Goal: Task Accomplishment & Management: Manage account settings

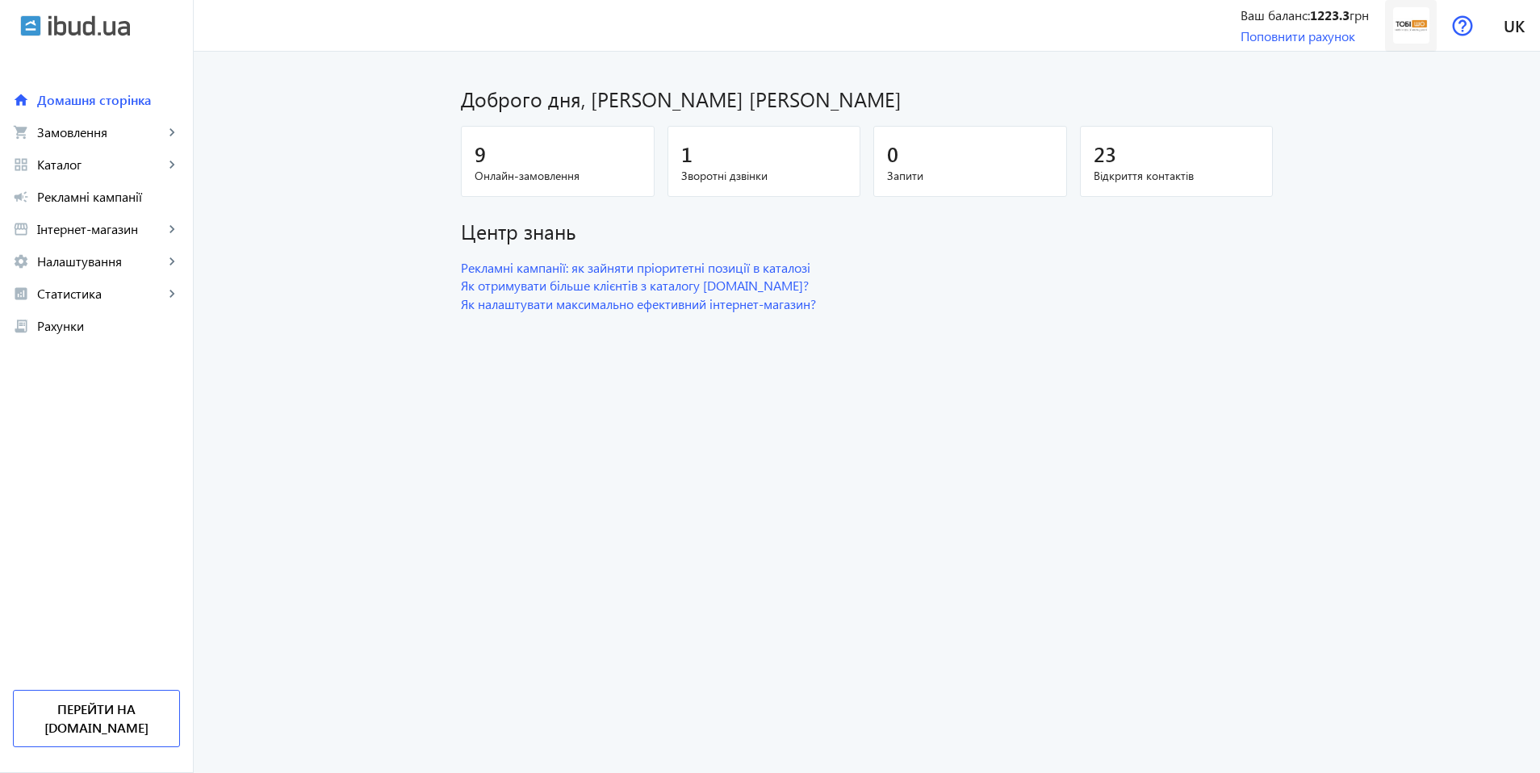
click at [1415, 23] on img at bounding box center [1411, 25] width 36 height 36
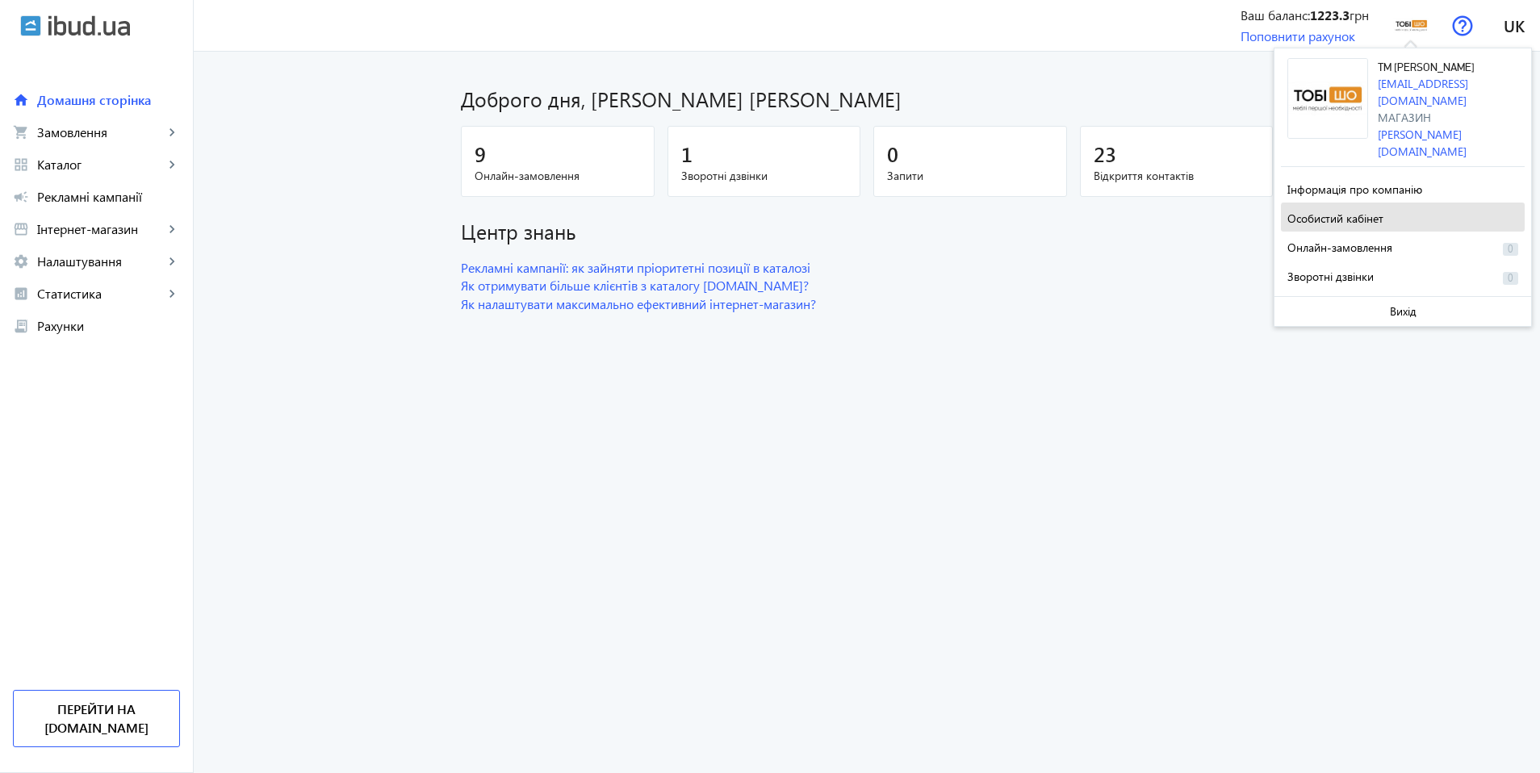
click at [1404, 198] on span at bounding box center [1403, 217] width 244 height 39
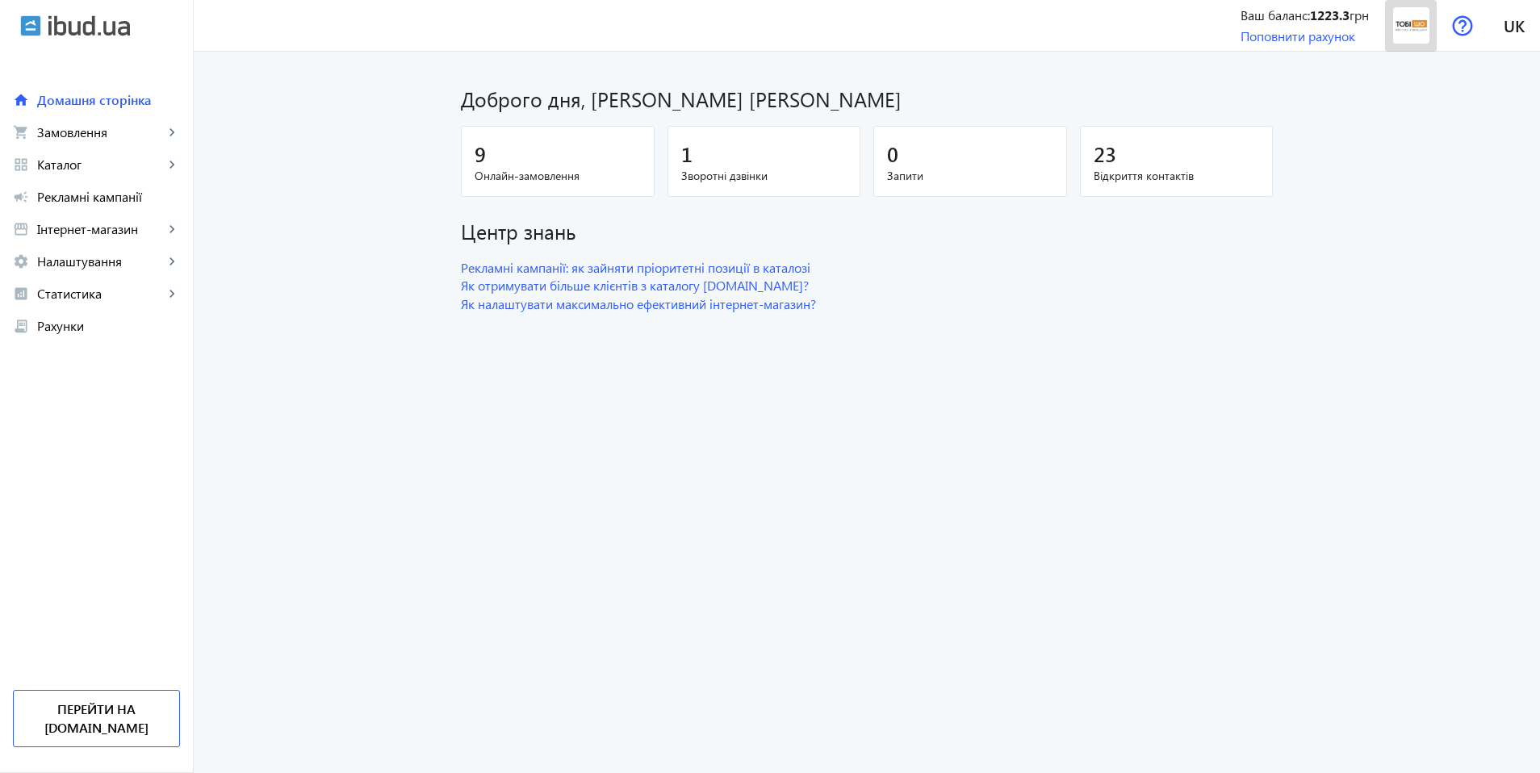
click at [1424, 18] on img at bounding box center [1411, 25] width 36 height 36
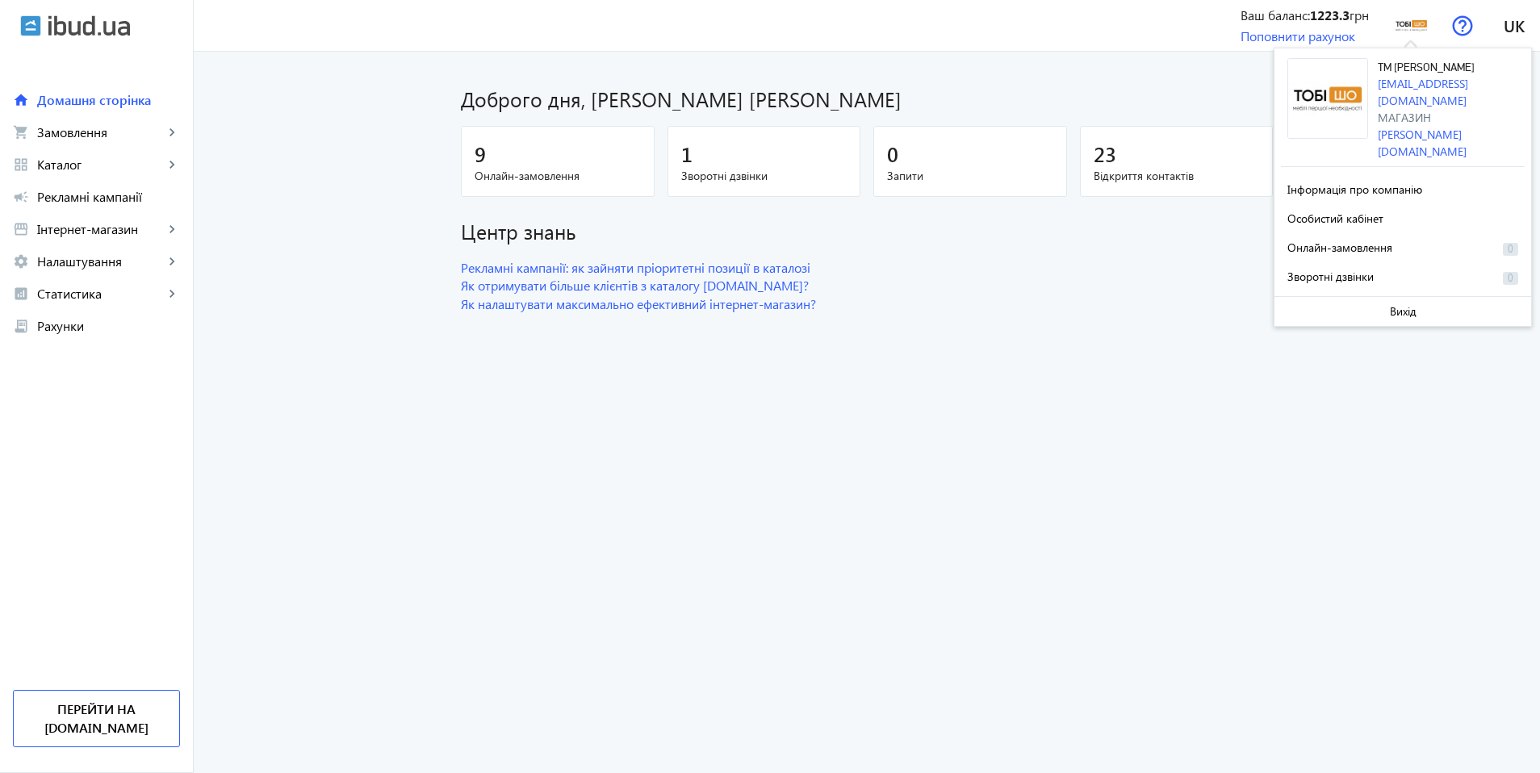
click at [1393, 182] on span "Інформація про компанію" at bounding box center [1355, 189] width 135 height 15
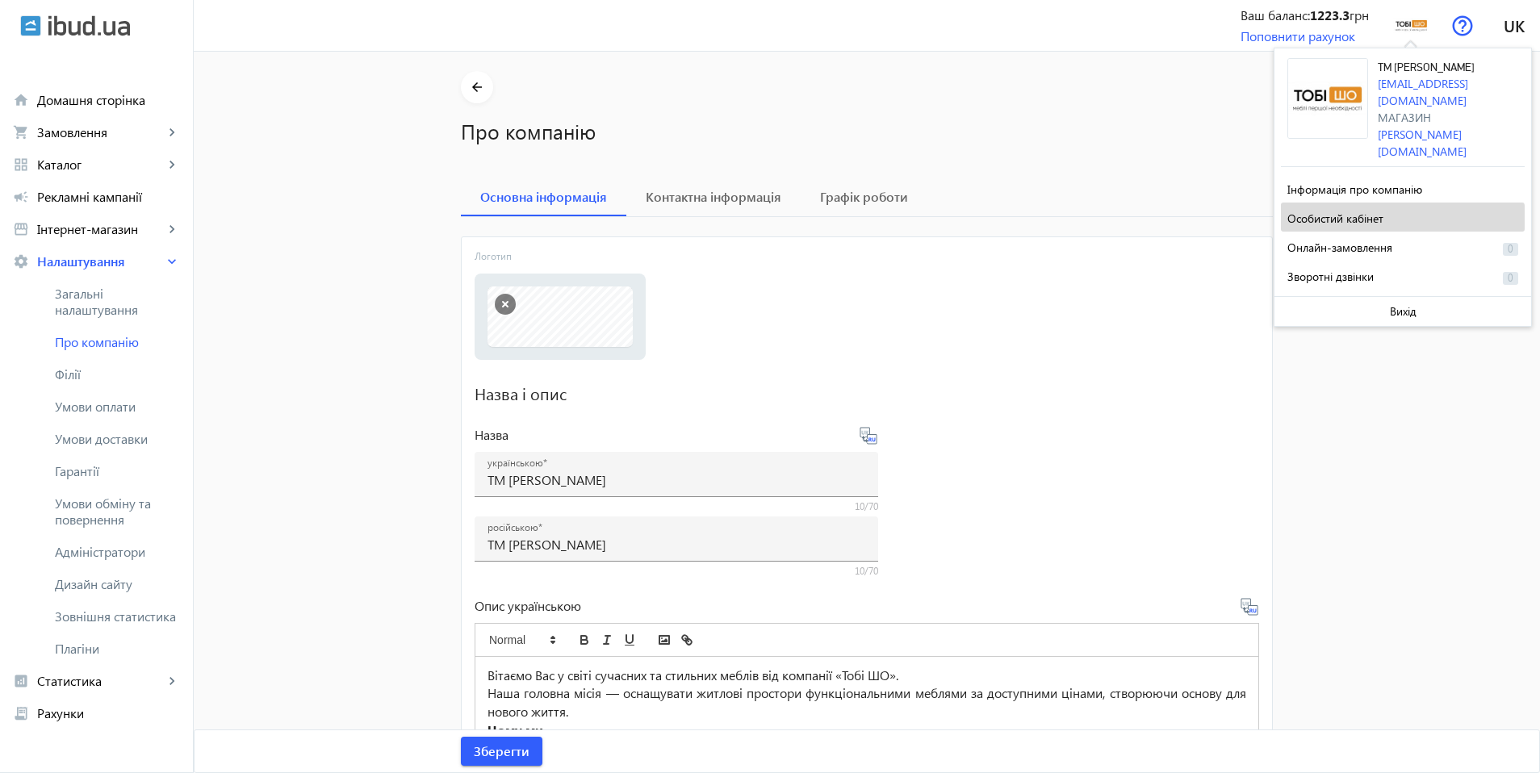
click at [1393, 199] on span at bounding box center [1403, 217] width 244 height 39
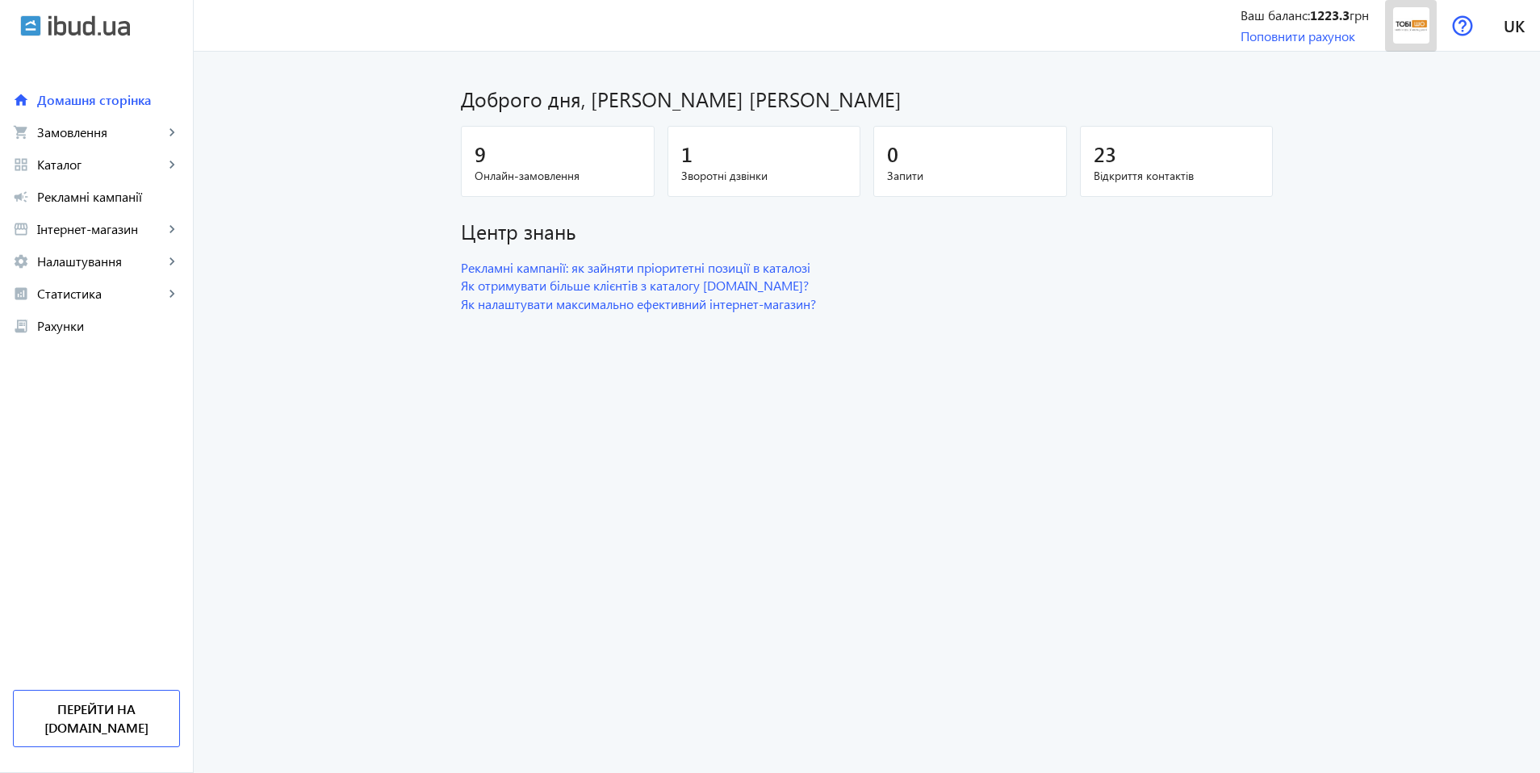
click at [1408, 17] on img at bounding box center [1411, 25] width 36 height 36
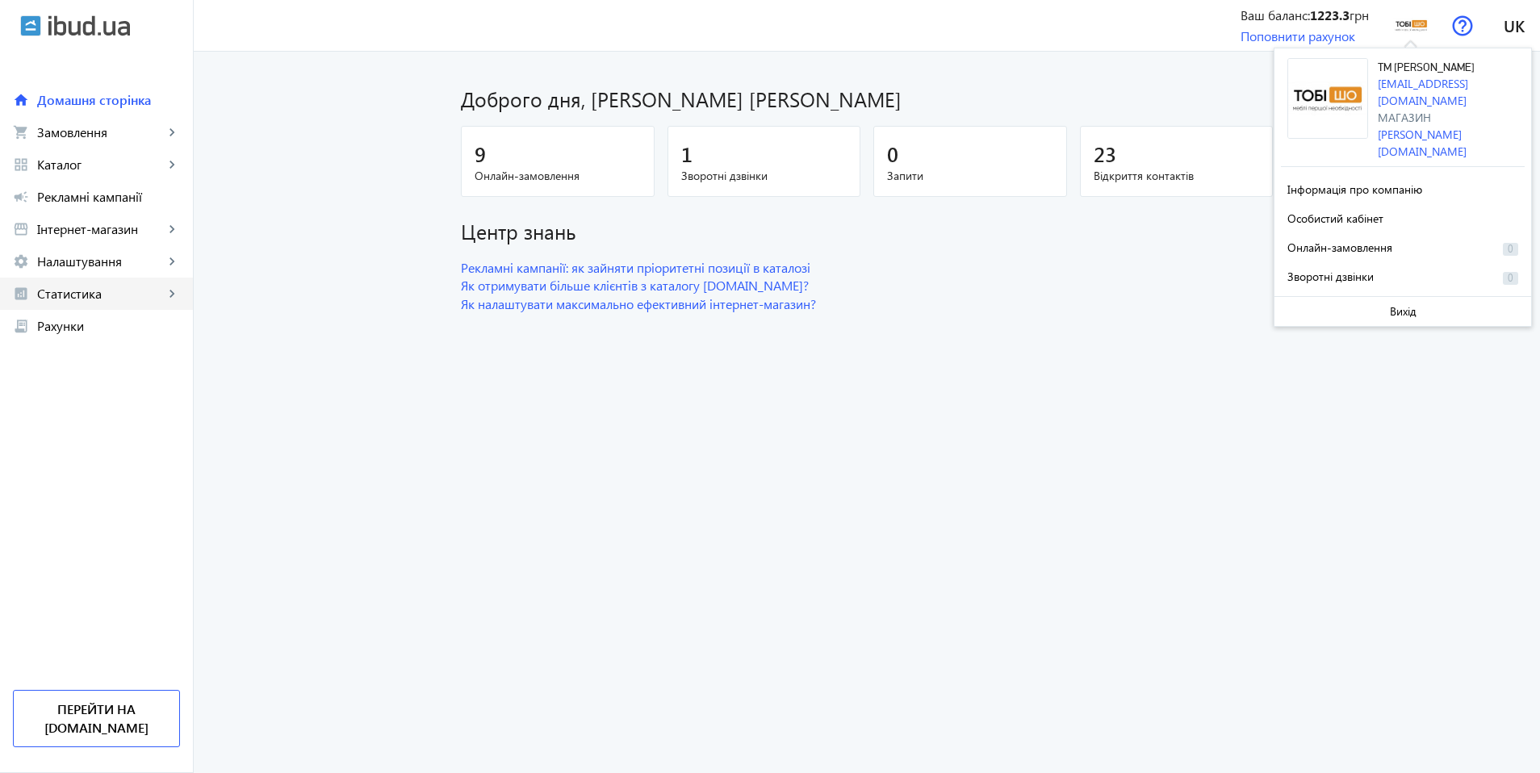
click at [128, 291] on span "Статистика" at bounding box center [100, 294] width 127 height 16
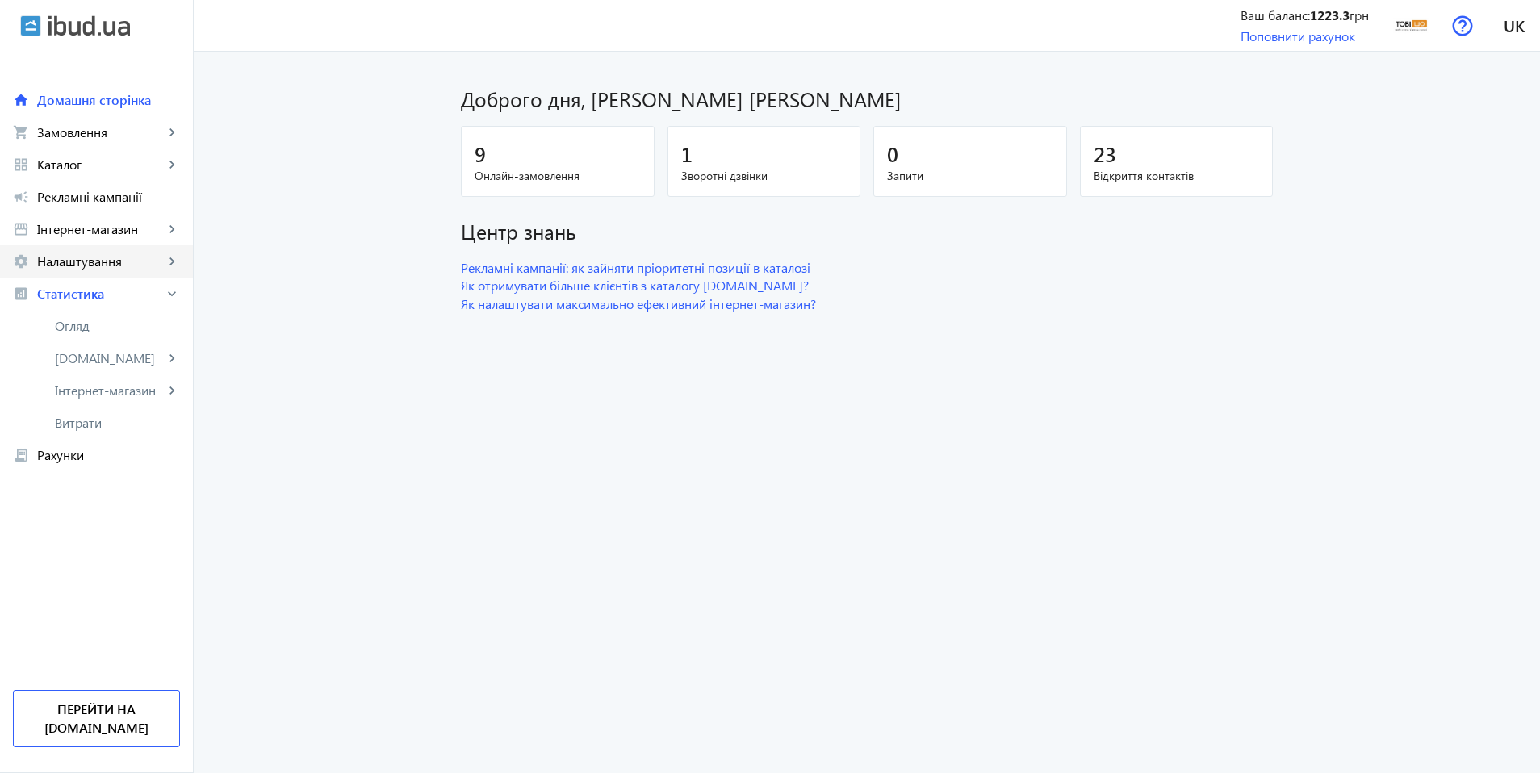
click at [128, 253] on span "Налаштування" at bounding box center [100, 261] width 127 height 16
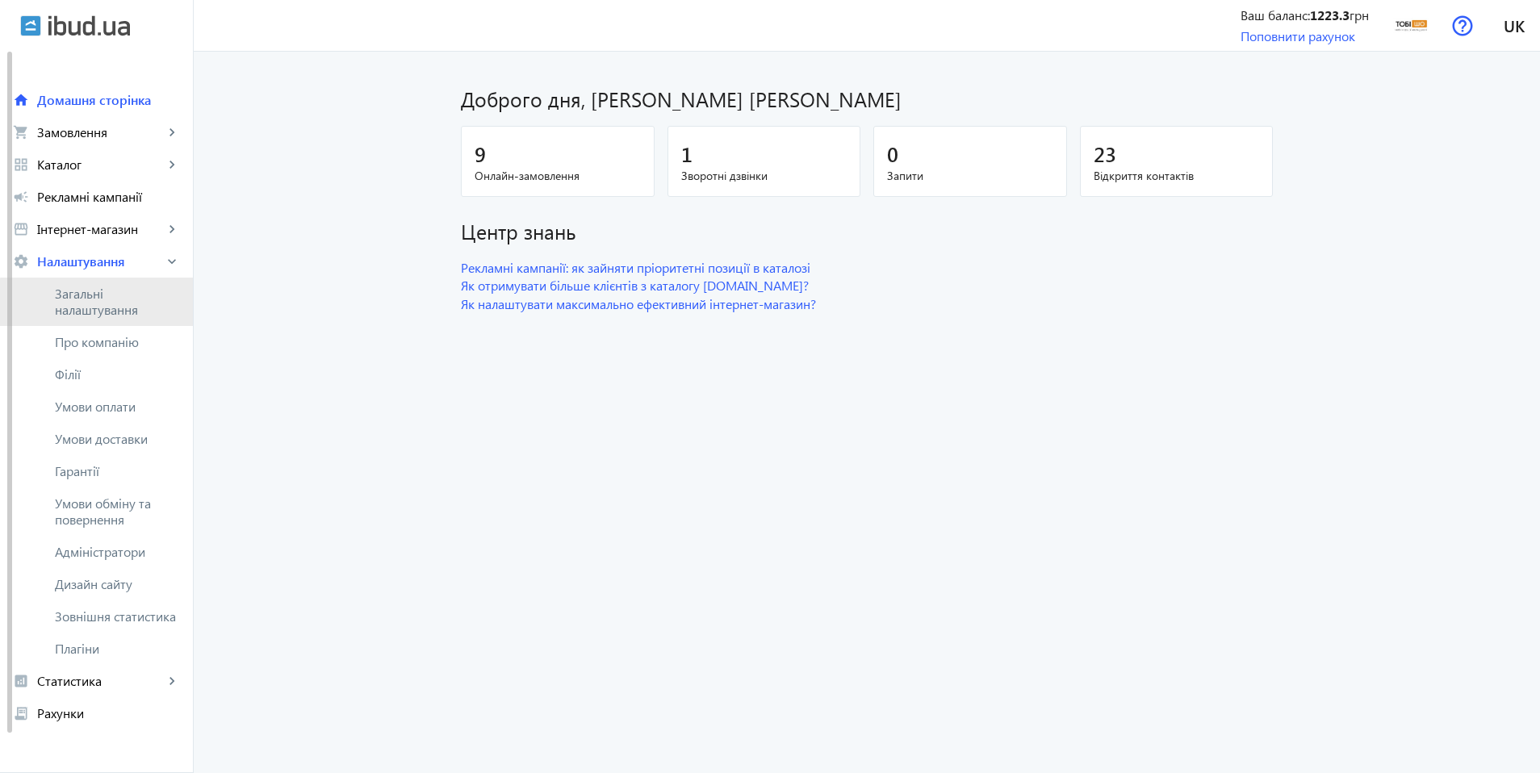
click at [117, 306] on span "Загальні налаштування" at bounding box center [117, 302] width 125 height 32
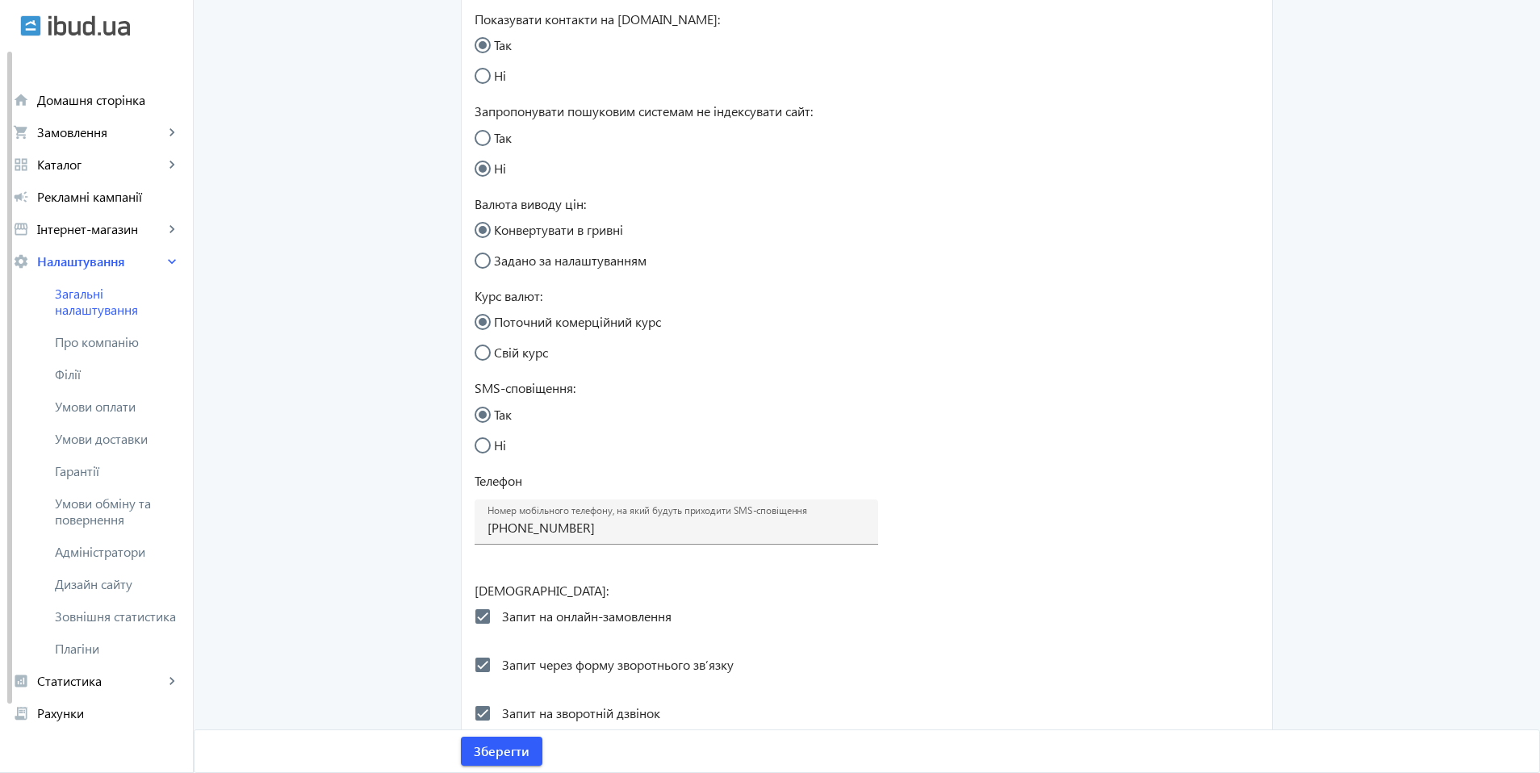
scroll to position [638, 0]
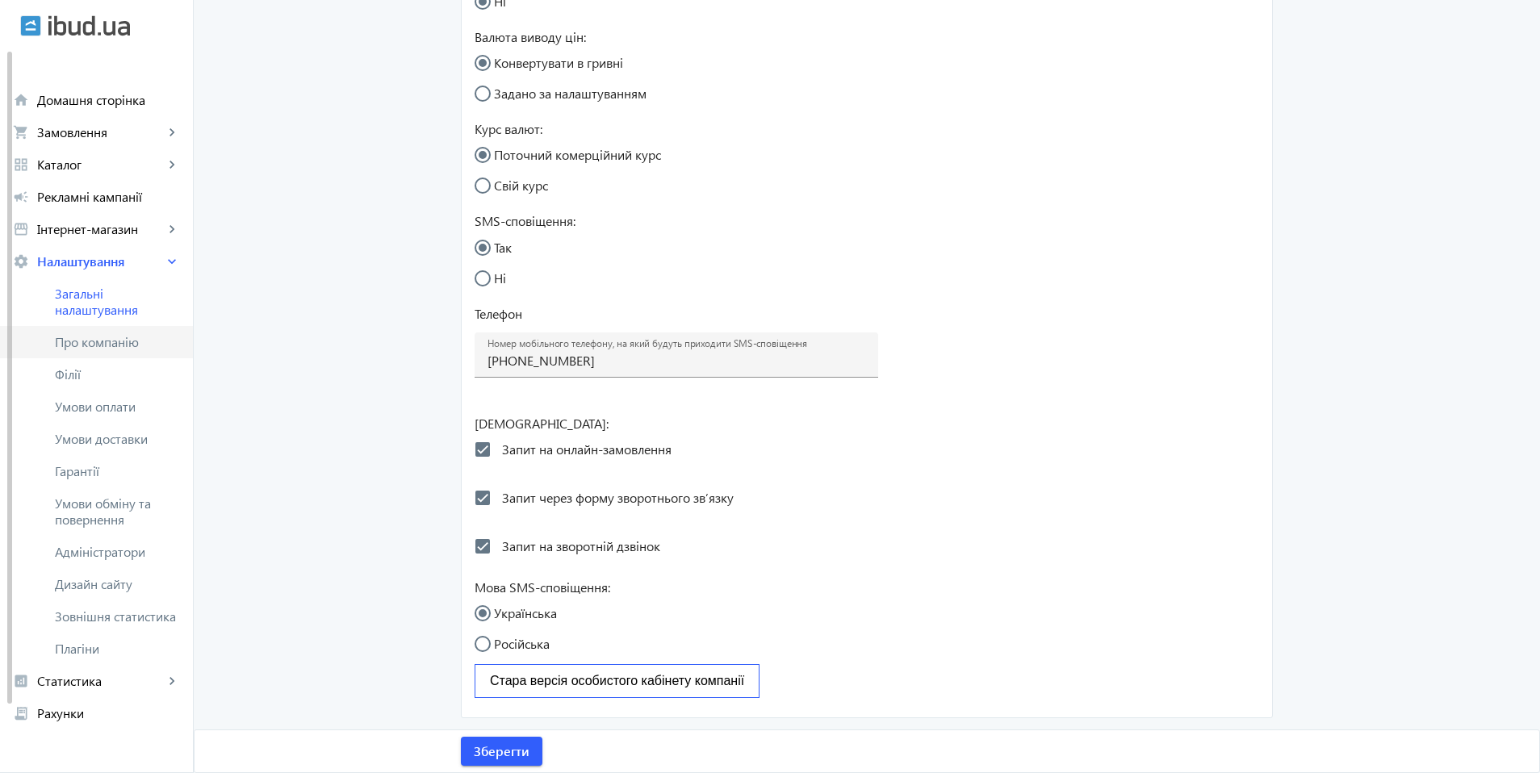
click at [118, 346] on span "Про компанію" at bounding box center [117, 342] width 125 height 16
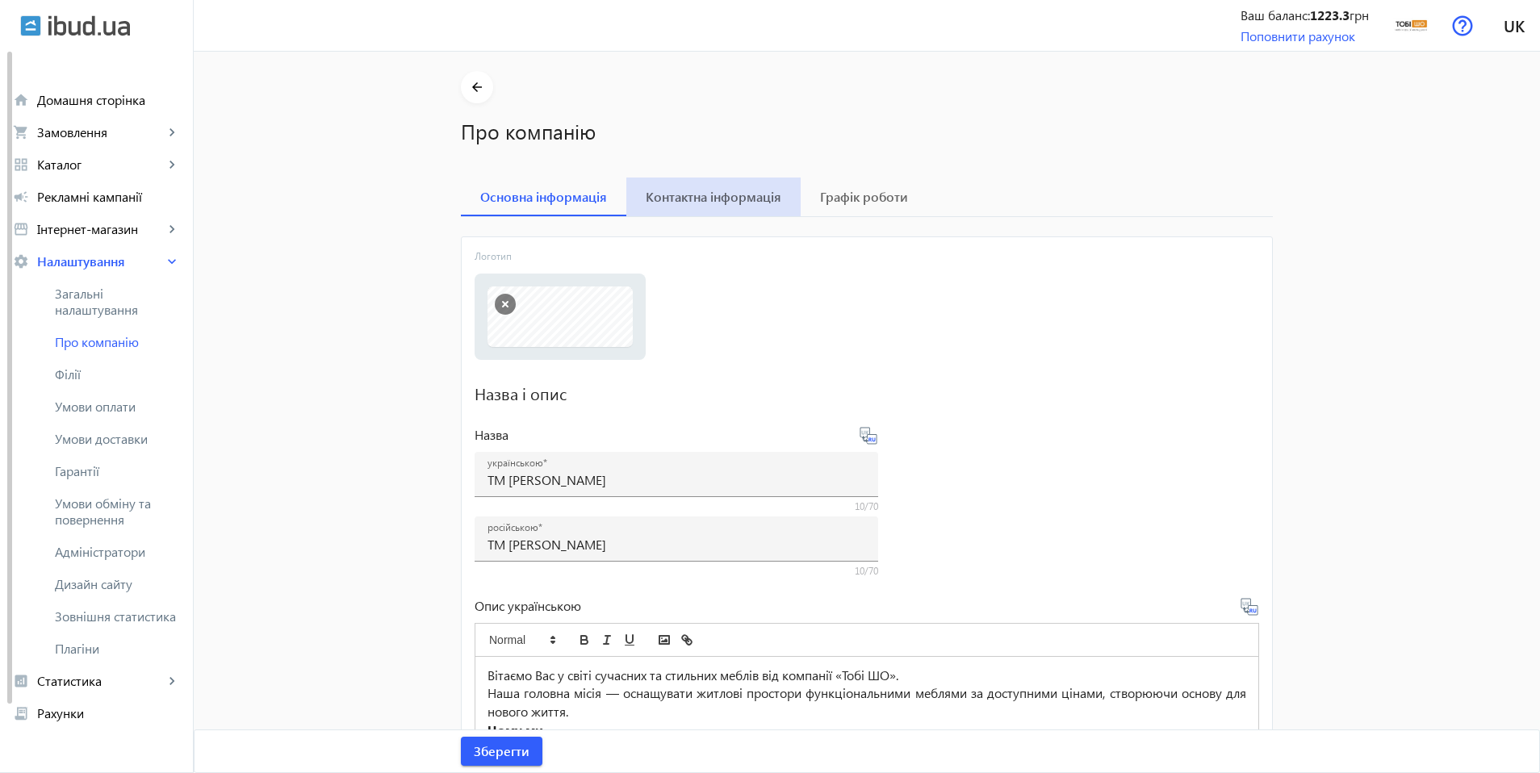
click at [725, 193] on span "Контактна інформація" at bounding box center [714, 197] width 136 height 13
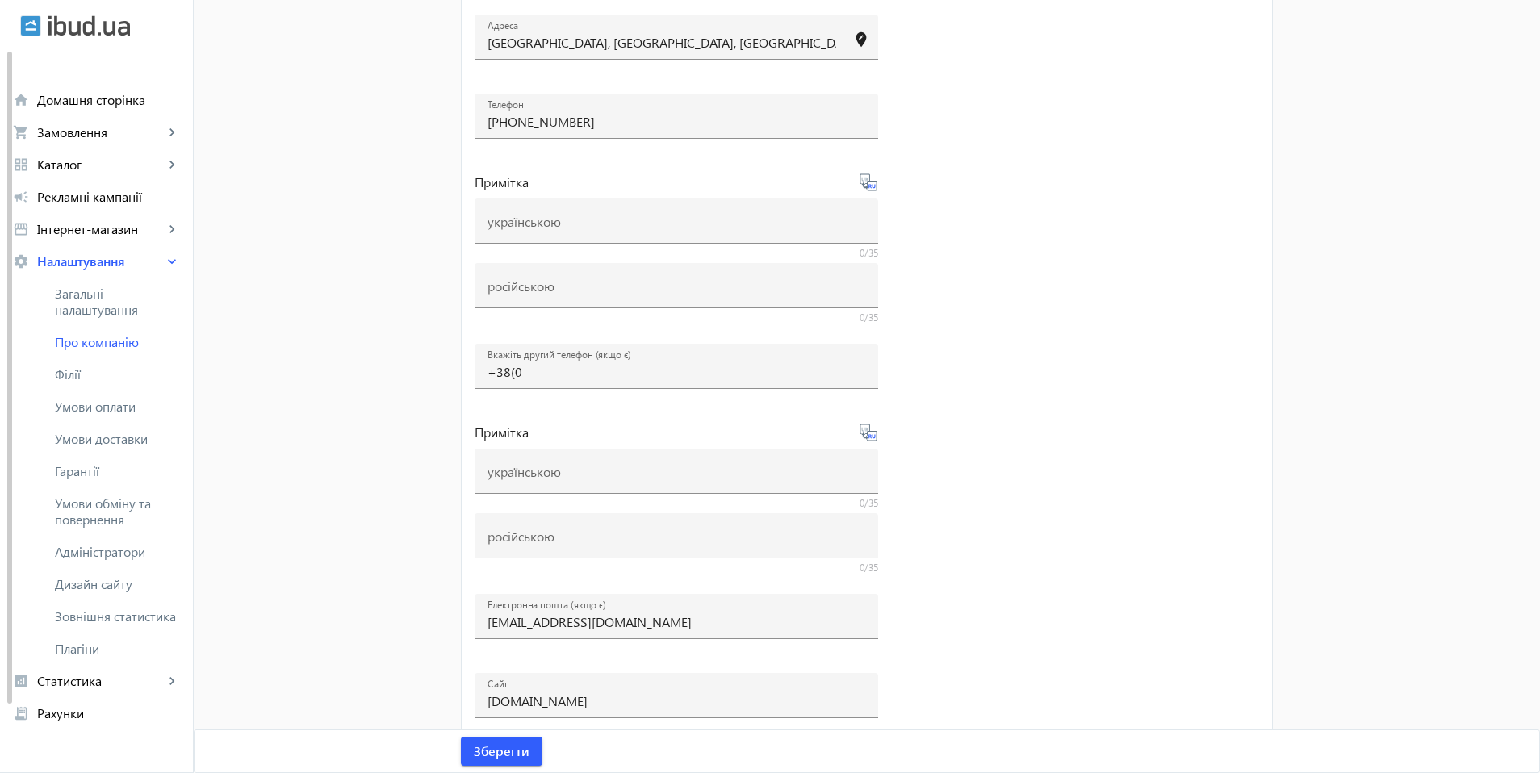
scroll to position [334, 0]
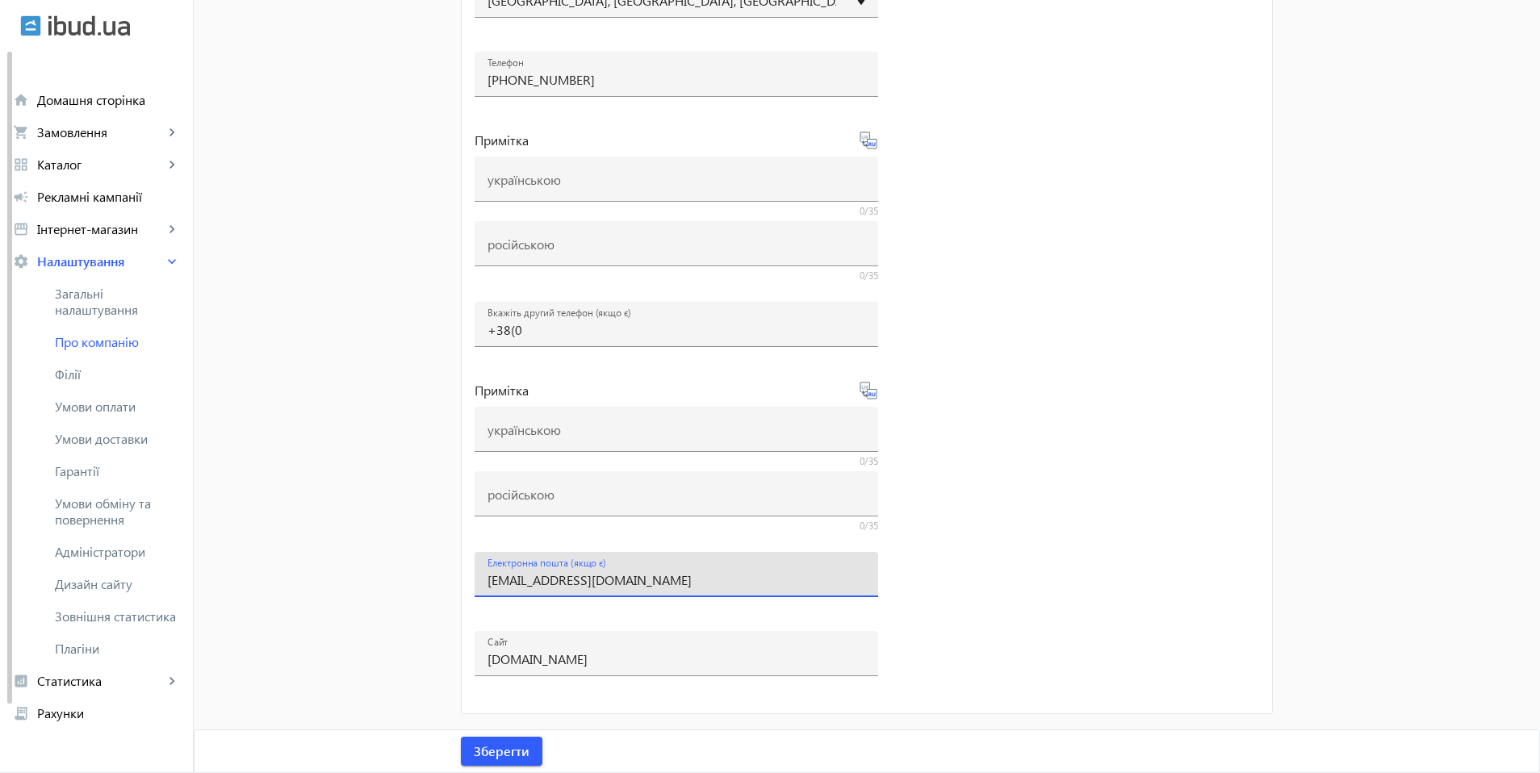
click at [635, 585] on input "[EMAIL_ADDRESS][DOMAIN_NAME]" at bounding box center [677, 580] width 378 height 17
click at [635, 584] on input "[EMAIL_ADDRESS][DOMAIN_NAME]" at bounding box center [677, 580] width 378 height 17
type input "щ"
type input "[EMAIL_ADDRESS][DOMAIN_NAME]"
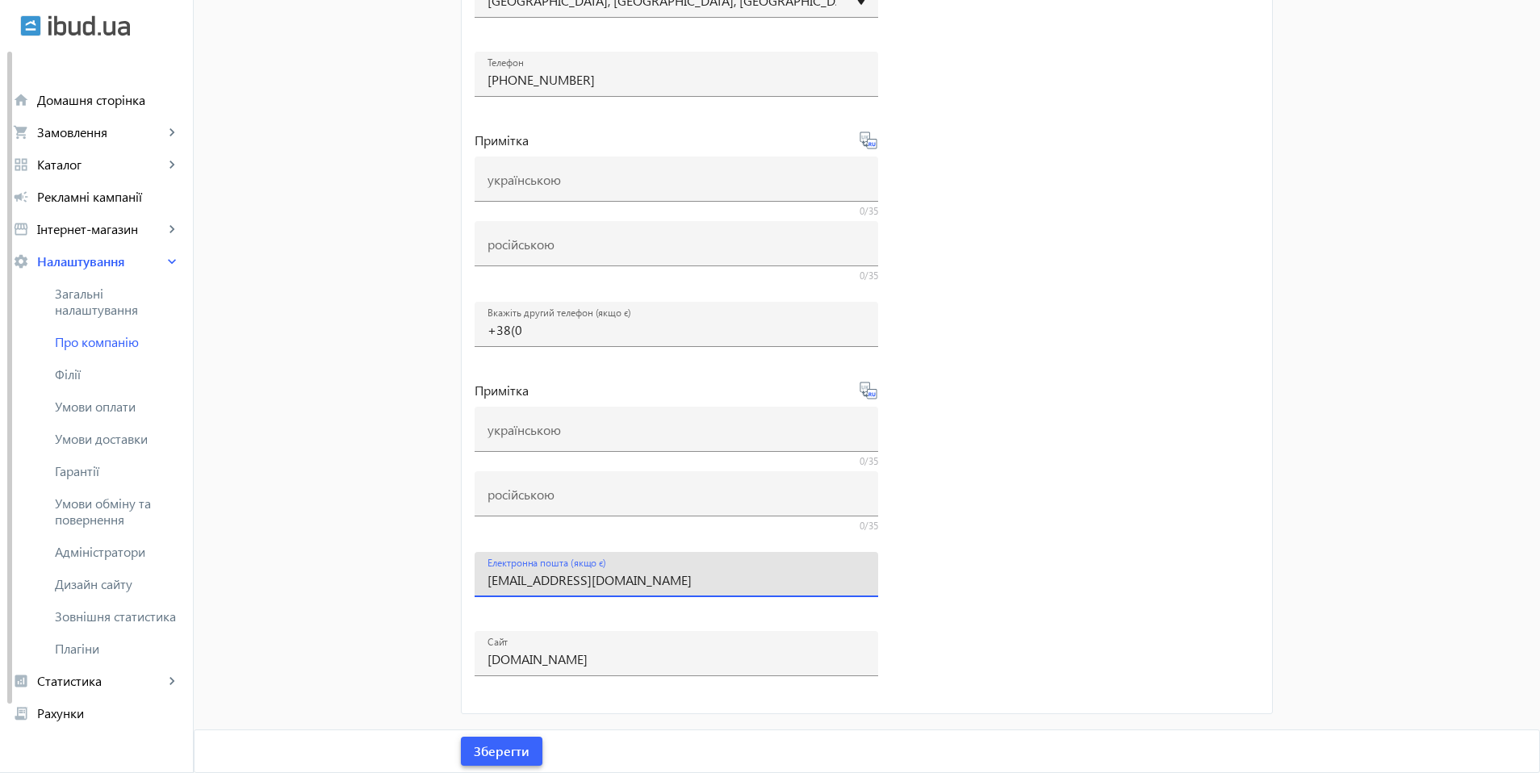
click at [524, 762] on span "submit" at bounding box center [502, 751] width 82 height 39
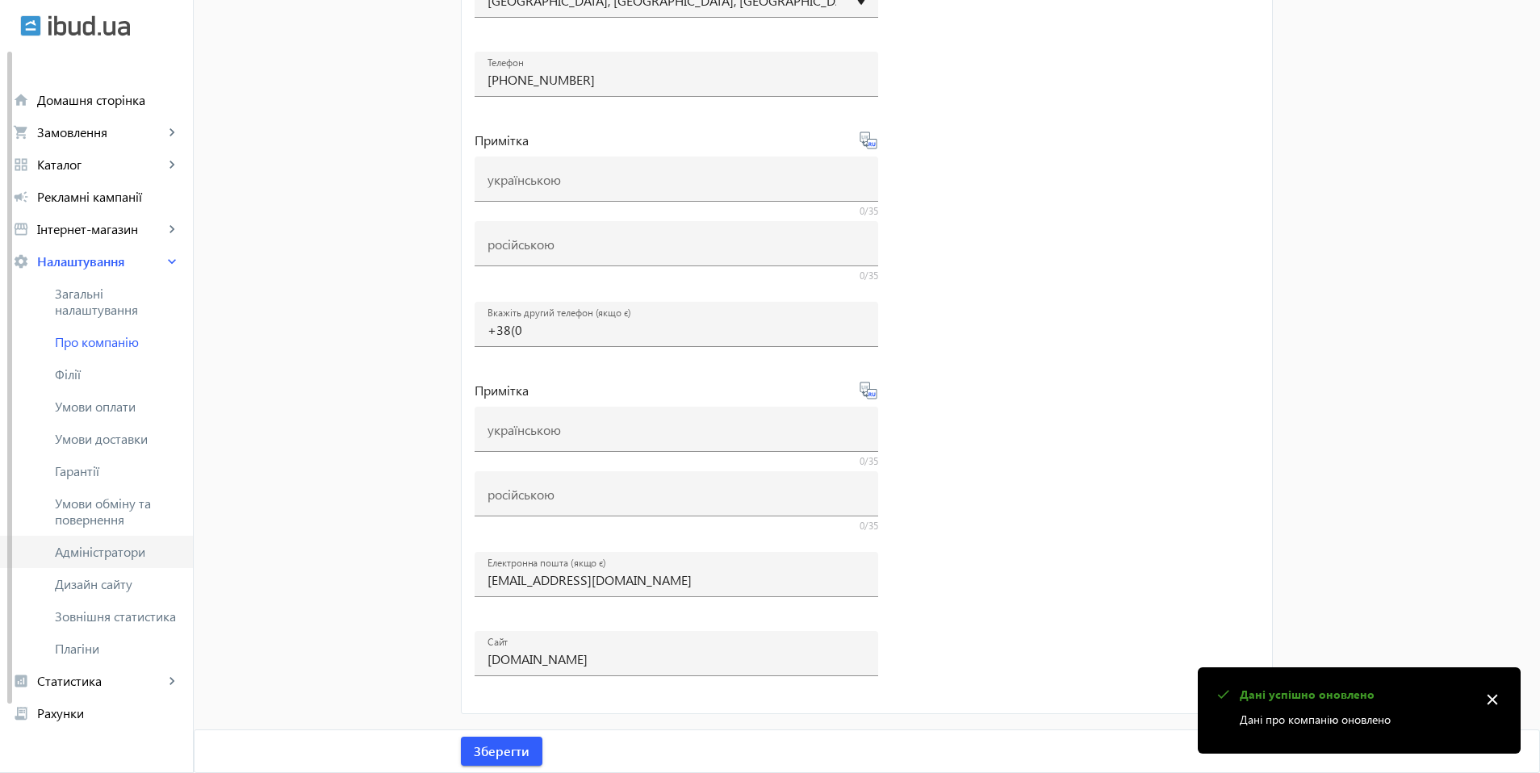
click at [124, 555] on span "Адміністратори" at bounding box center [117, 552] width 125 height 16
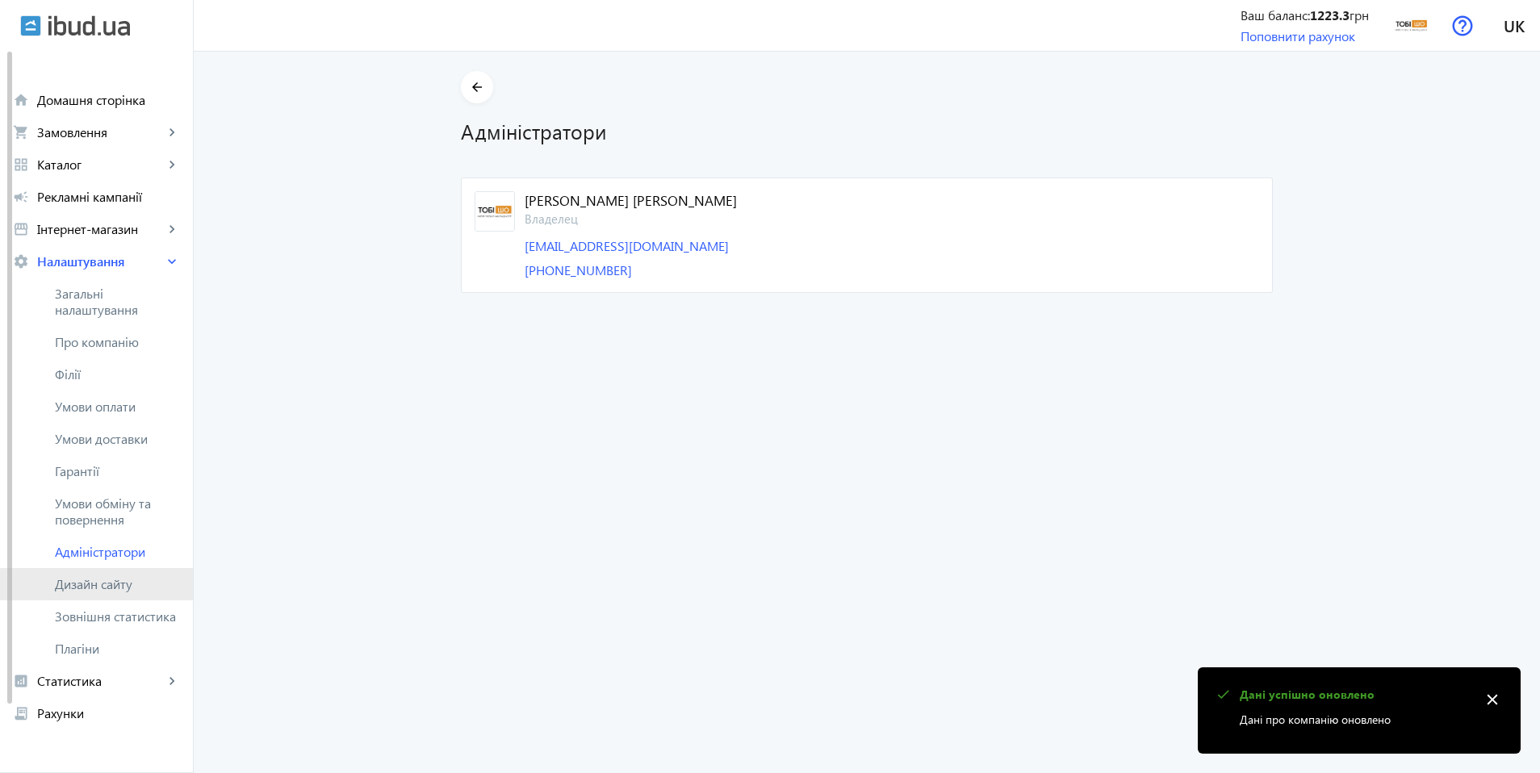
click at [125, 584] on span "Дизайн сайту" at bounding box center [117, 584] width 125 height 16
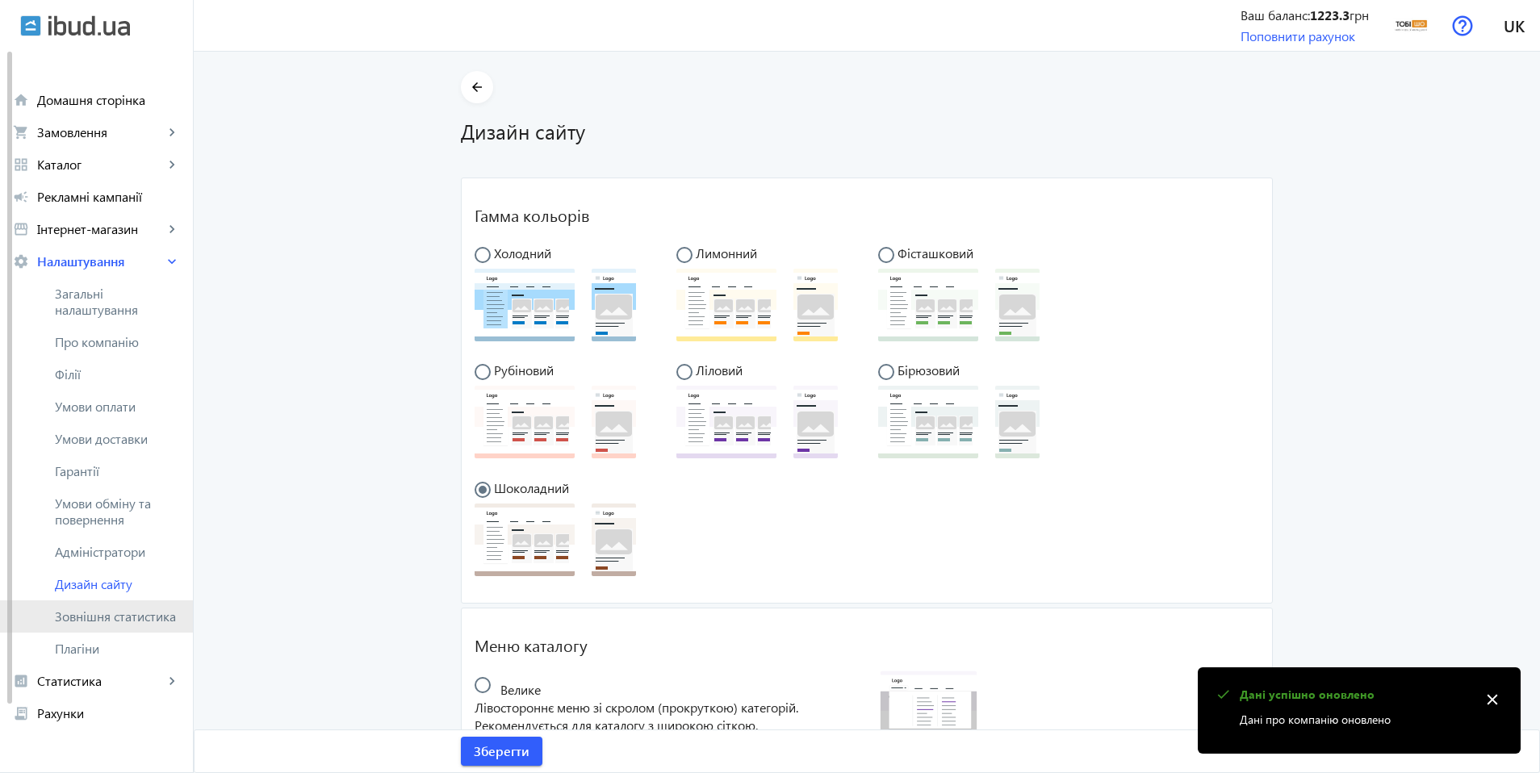
click at [127, 619] on span "Зовнішня статистика" at bounding box center [117, 617] width 125 height 16
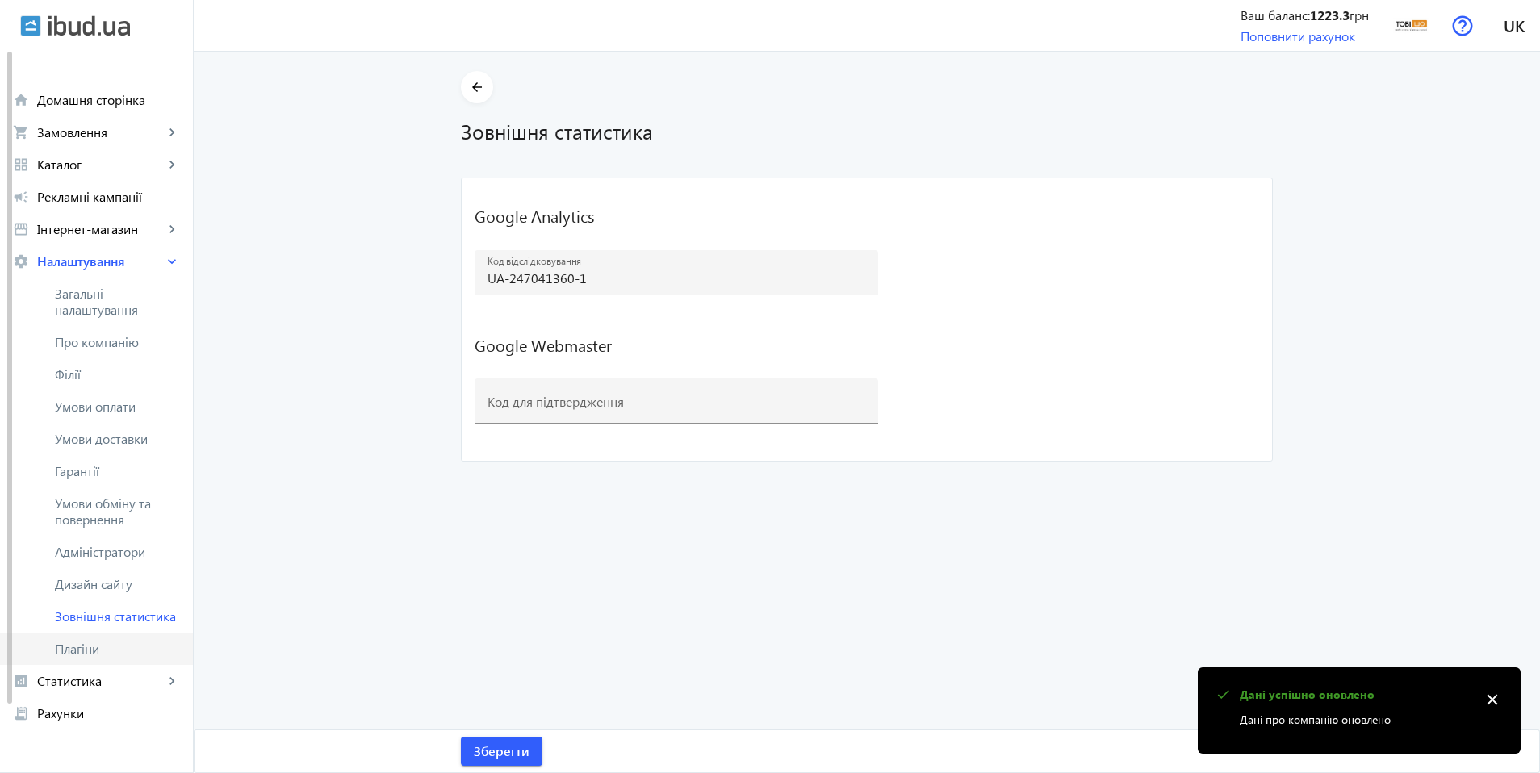
click at [116, 646] on span "Плагіни" at bounding box center [117, 649] width 125 height 16
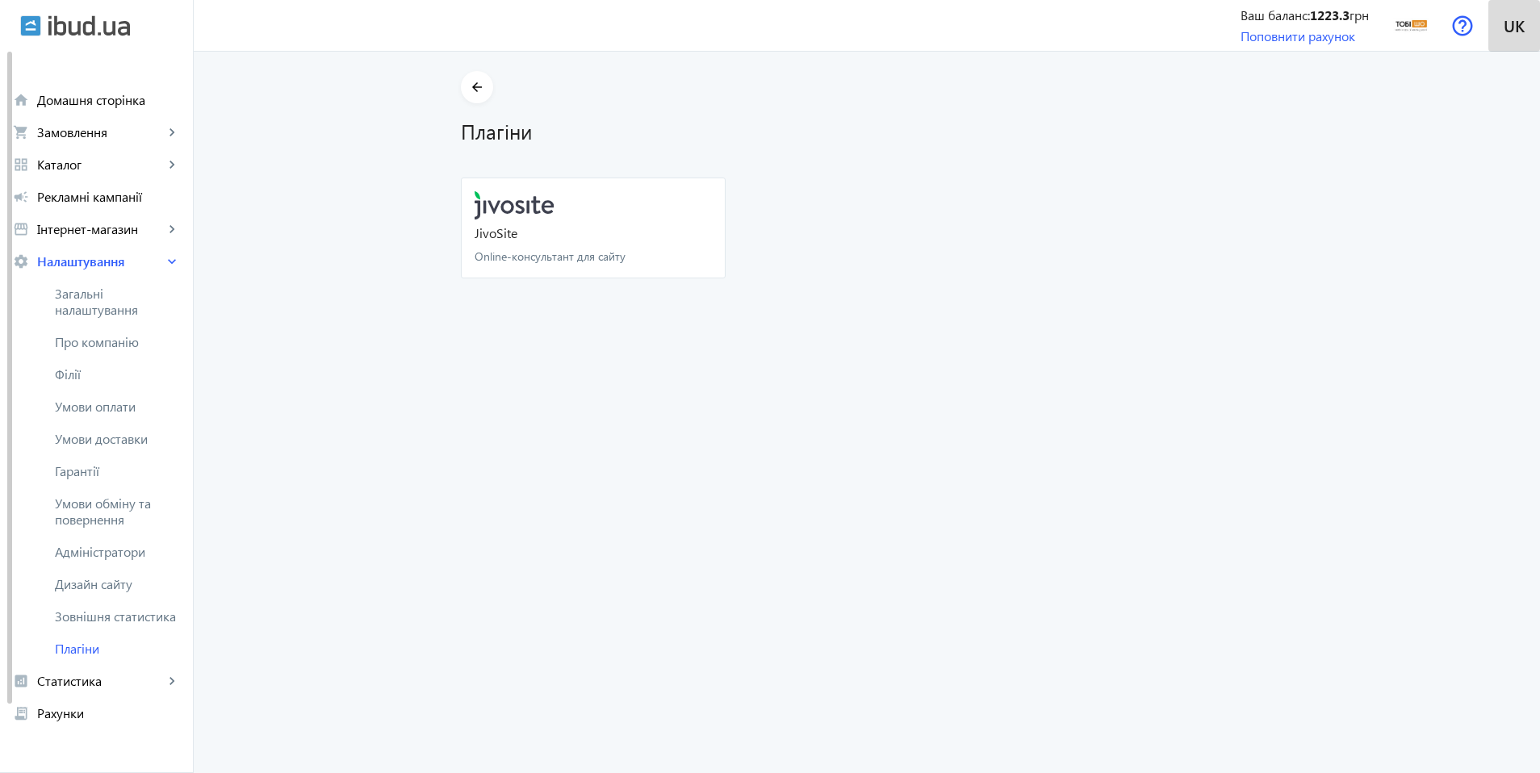
click at [1518, 28] on span "uk" at bounding box center [1514, 25] width 21 height 20
click at [1472, 26] on img at bounding box center [1462, 25] width 21 height 21
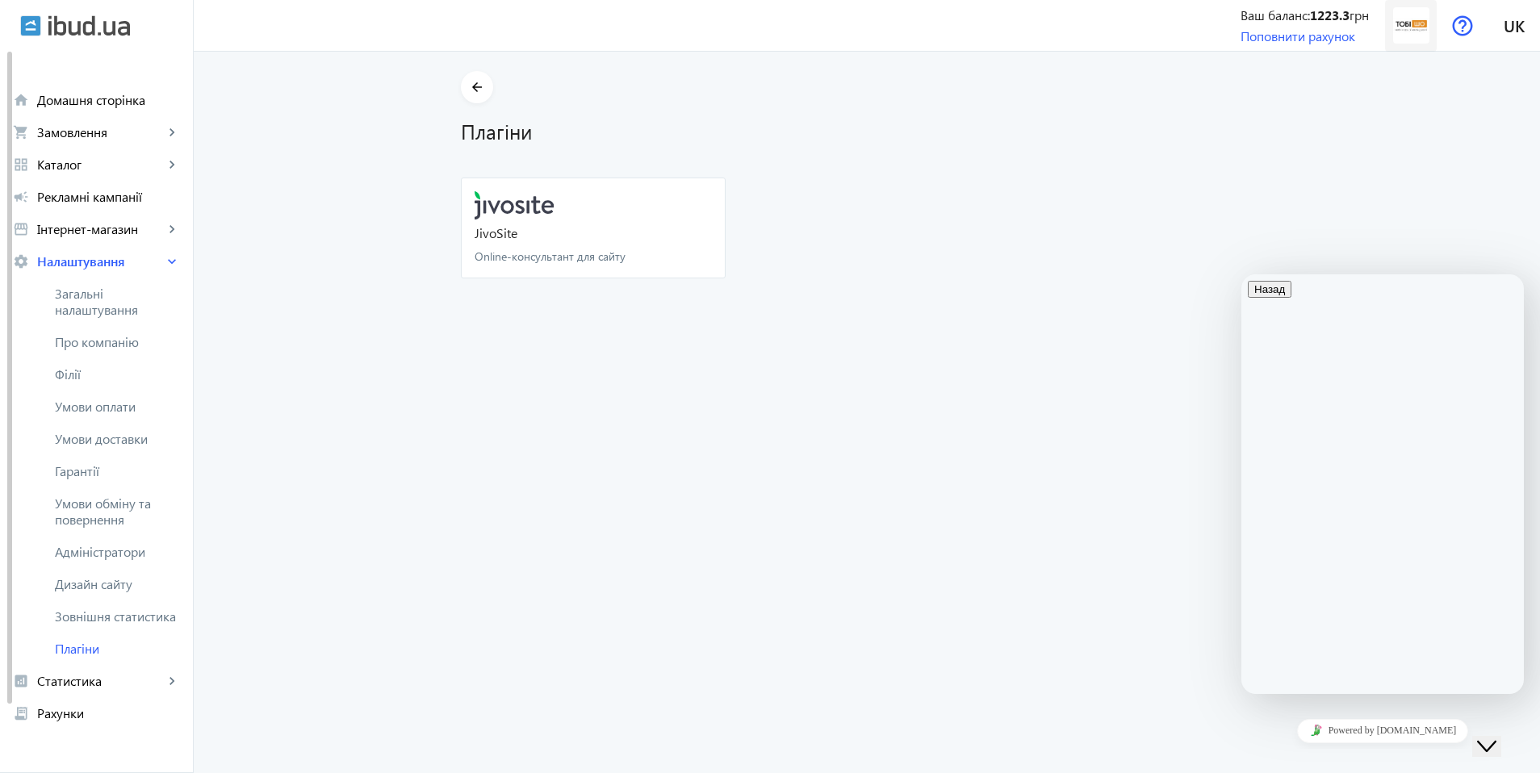
click at [1418, 23] on img at bounding box center [1411, 25] width 36 height 36
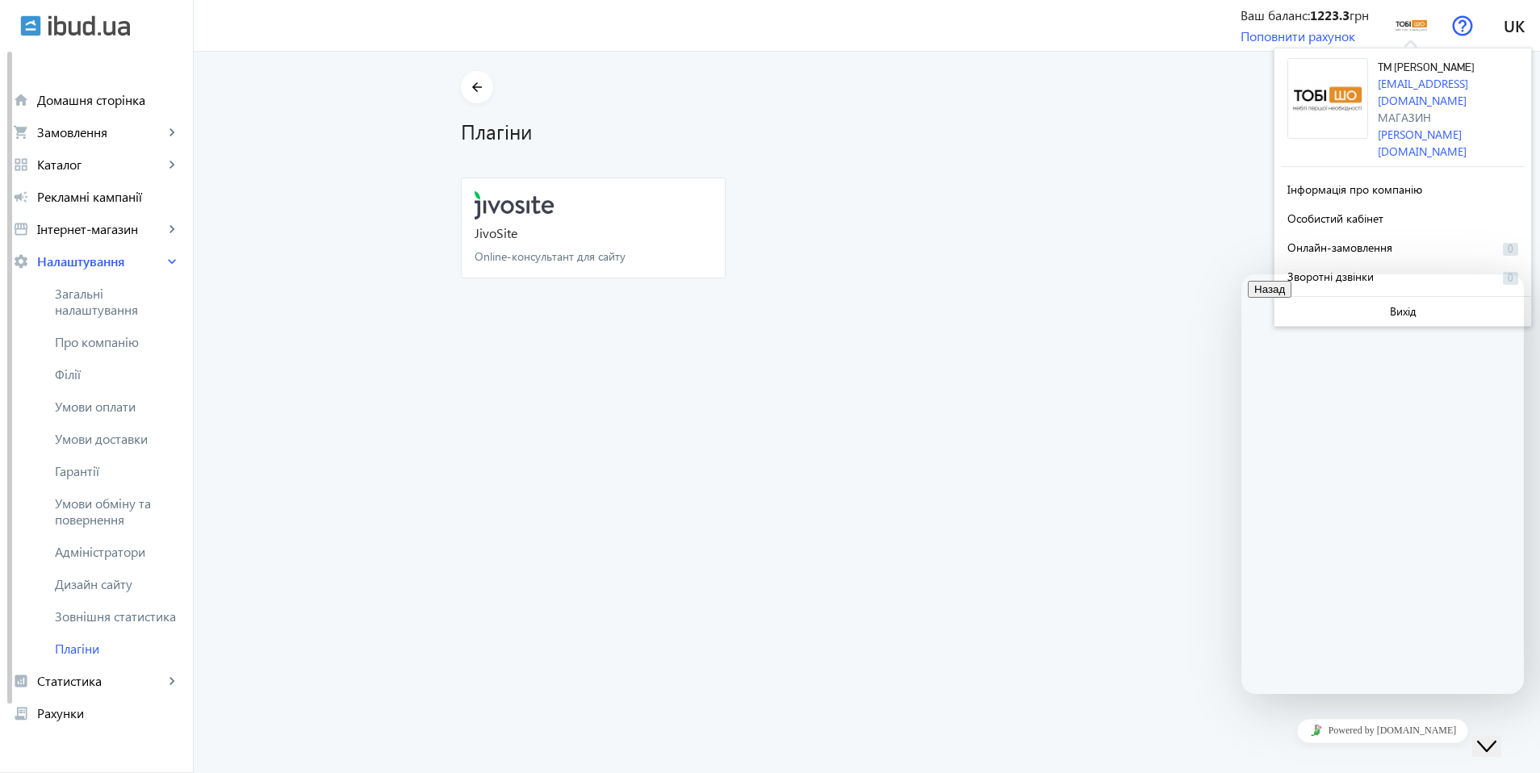
click at [1497, 737] on icon "Close Chat This icon closes the chat window." at bounding box center [1486, 746] width 19 height 19
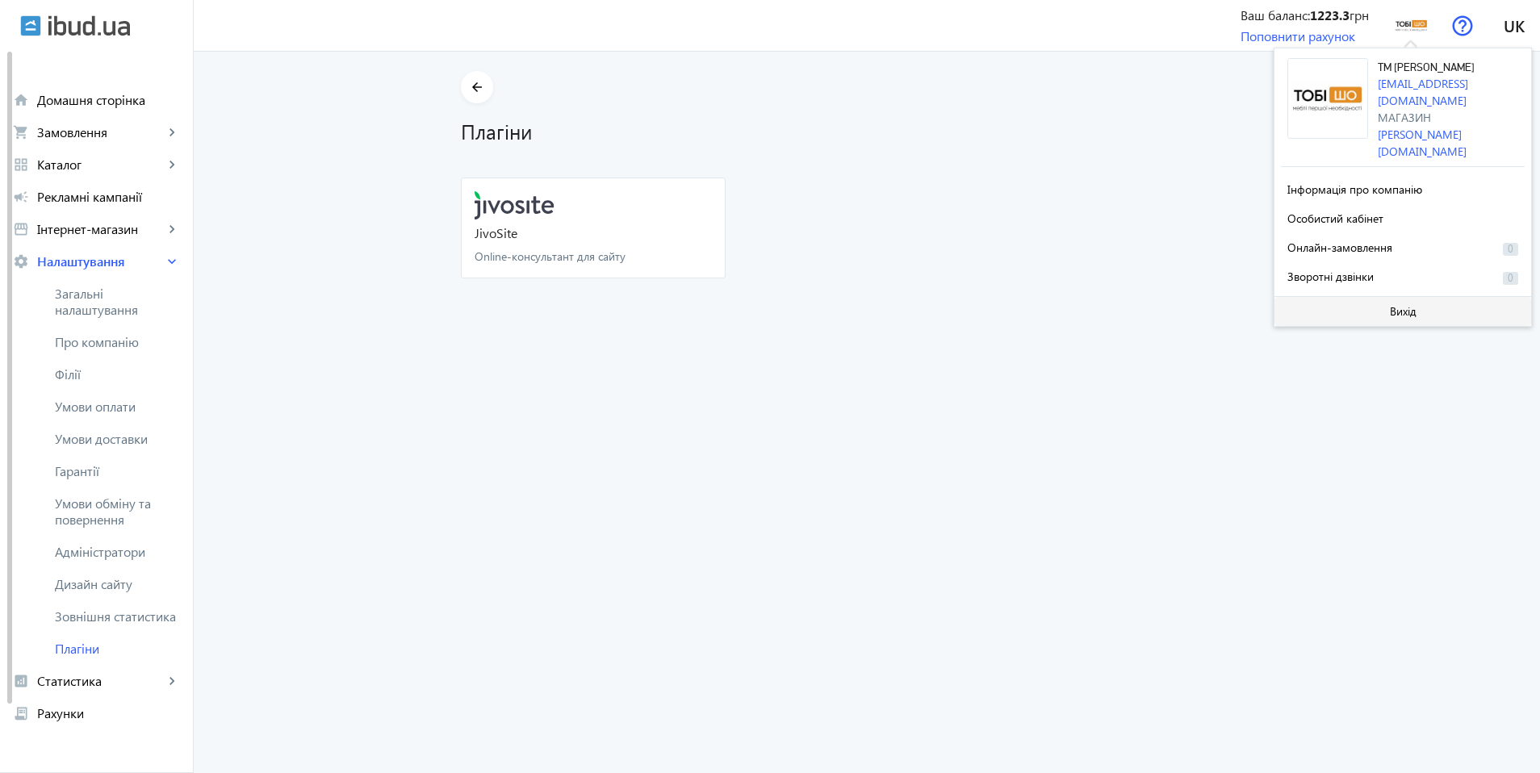
click at [1393, 305] on span "Вихід" at bounding box center [1403, 311] width 27 height 13
